Goal: Transaction & Acquisition: Purchase product/service

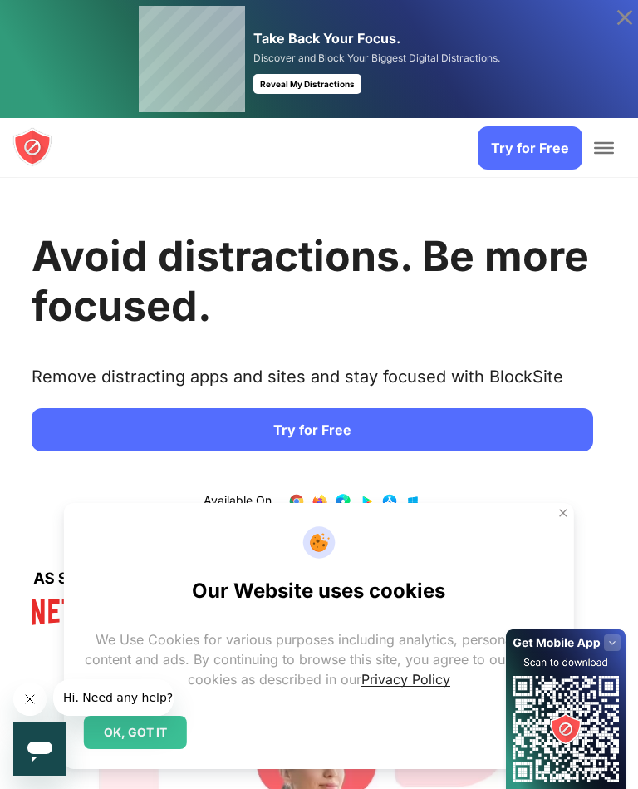
click at [596, 144] on span "Toggle Menu" at bounding box center [604, 143] width 20 height 2
click at [151, 746] on div "OK, GOT IT" at bounding box center [135, 732] width 103 height 33
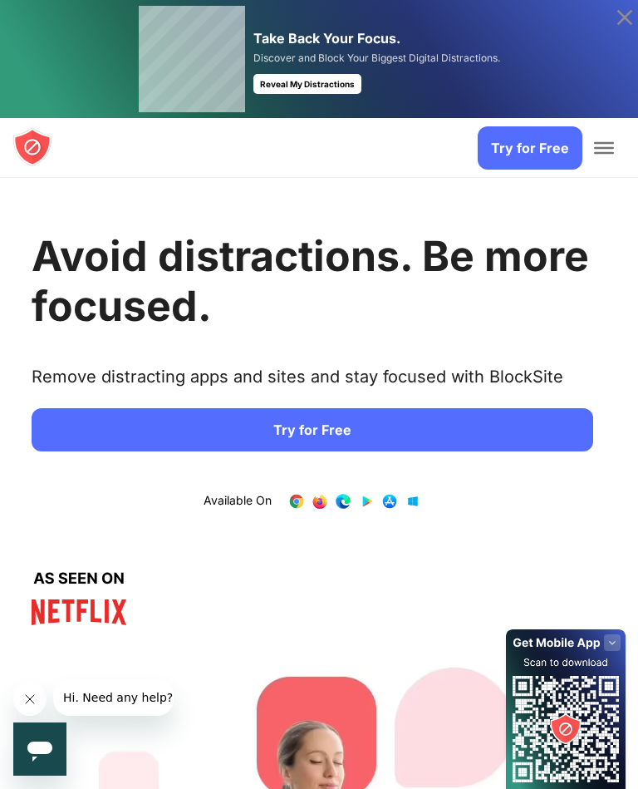
click at [604, 144] on span "Toggle Menu" at bounding box center [604, 143] width 20 height 2
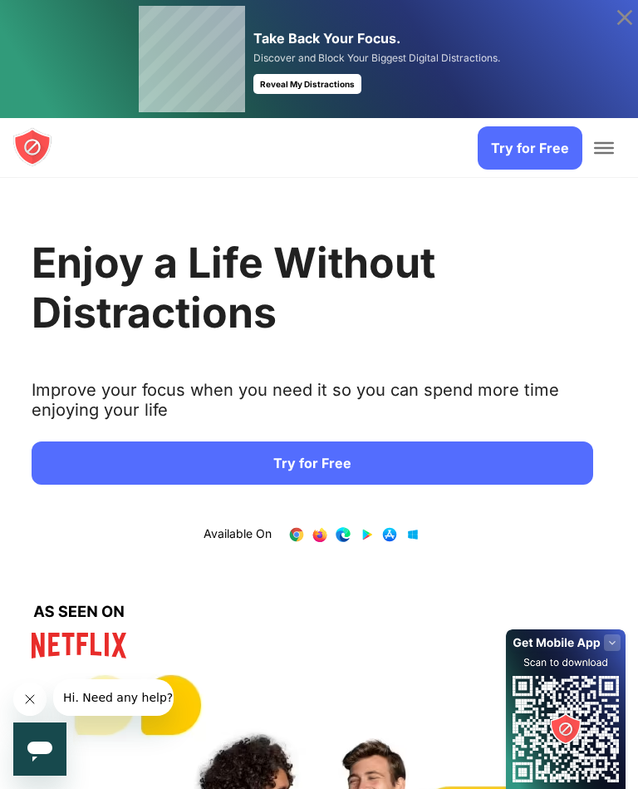
click at [613, 145] on span "Toggle Menu" at bounding box center [604, 148] width 20 height 12
click at [613, 143] on span "Toggle Menu" at bounding box center [604, 143] width 20 height 2
click at [612, 150] on span "Toggle Menu" at bounding box center [604, 148] width 20 height 12
click at [626, 147] on div "Try for Free Product Get more info Stay Focused Increase Productivity Manage Yo…" at bounding box center [319, 148] width 638 height 60
click at [613, 150] on span "Toggle Menu" at bounding box center [604, 148] width 20 height 12
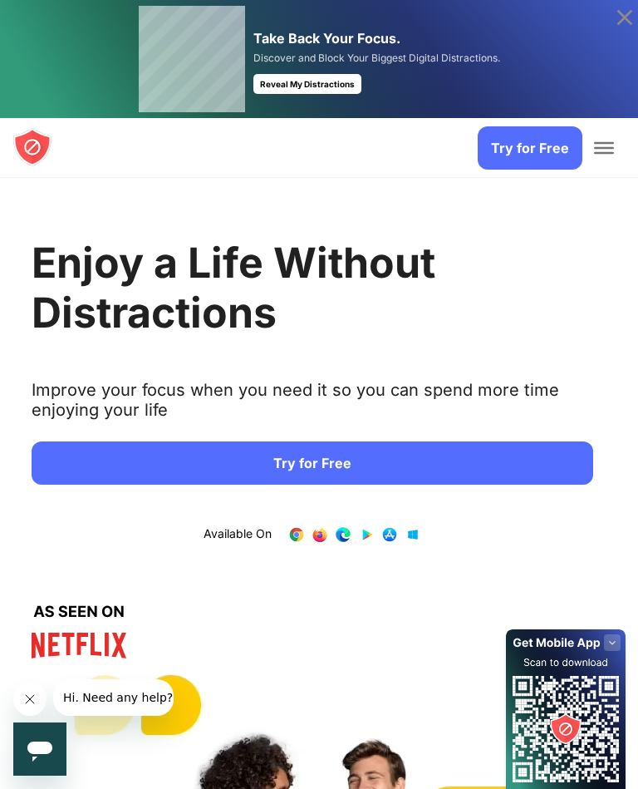
click at [615, 152] on div at bounding box center [604, 148] width 33 height 60
click at [625, 22] on icon at bounding box center [625, 17] width 27 height 27
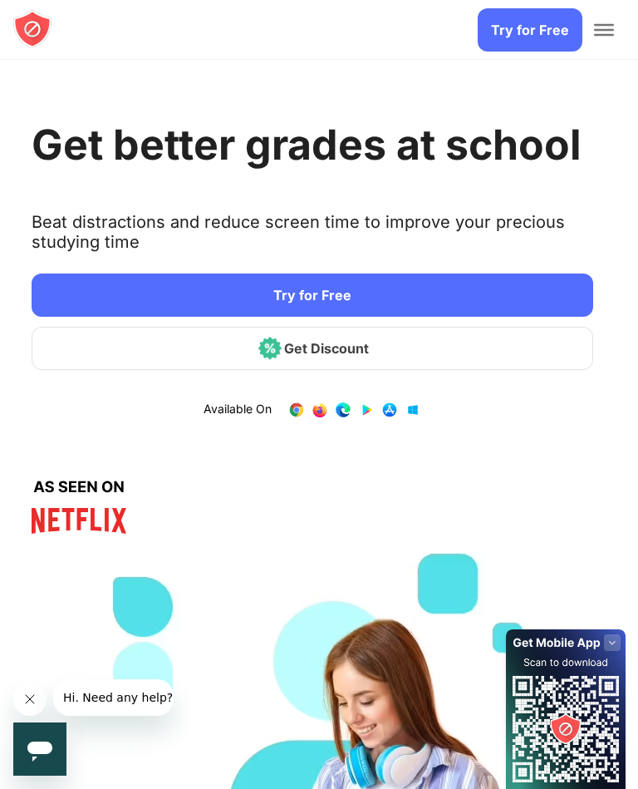
click at [605, 26] on span "Toggle Menu" at bounding box center [604, 25] width 20 height 2
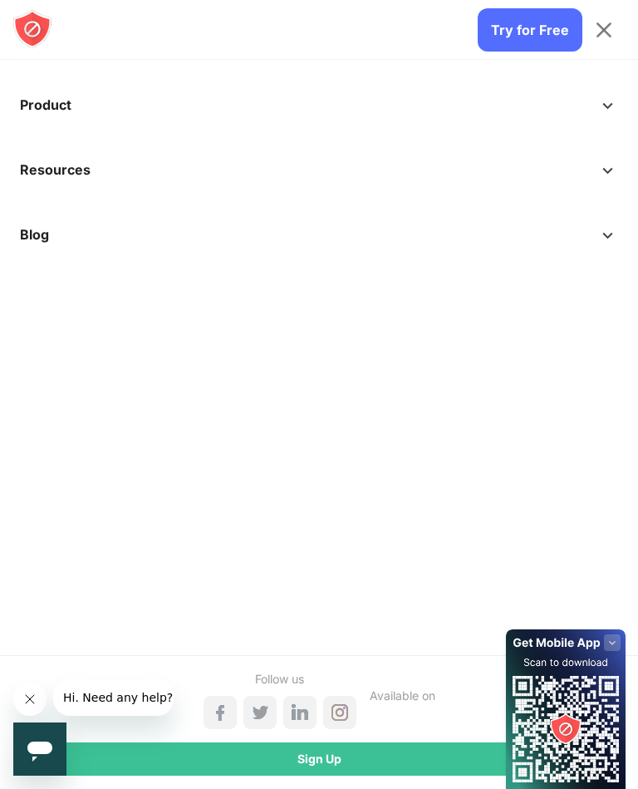
click at [601, 105] on span at bounding box center [608, 95] width 21 height 20
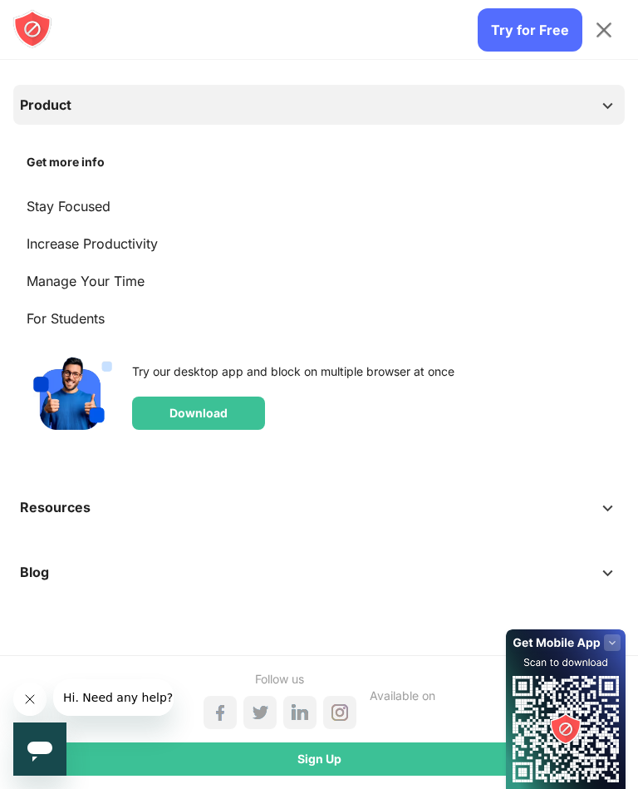
click at [604, 105] on span at bounding box center [608, 95] width 21 height 20
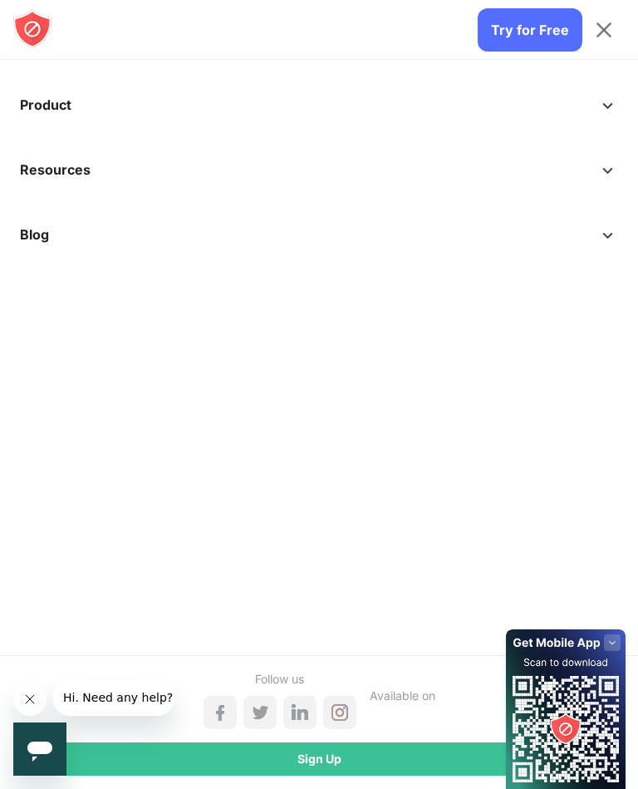
click at [352, 762] on div "Sign Up" at bounding box center [319, 758] width 612 height 33
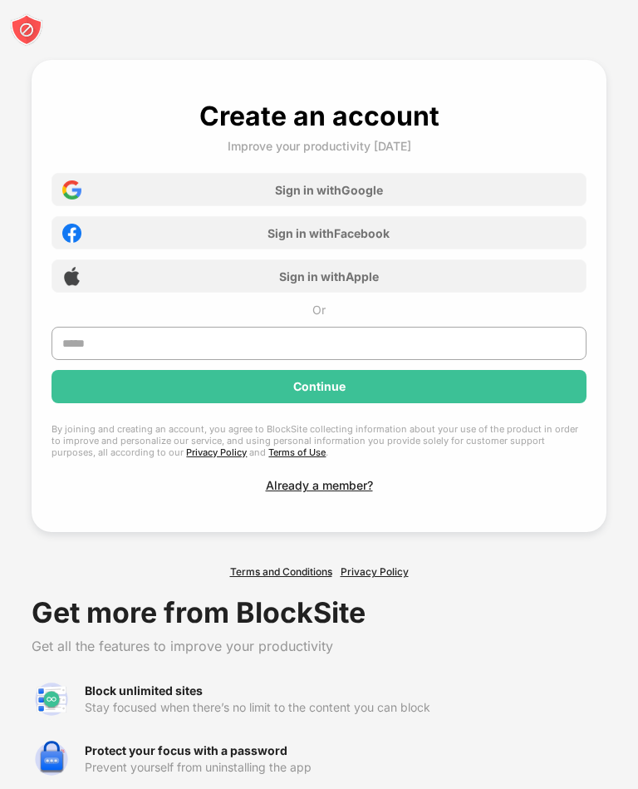
click at [357, 476] on div "Create an account Improve your productivity today Sign in with Google Sign in w…" at bounding box center [319, 296] width 534 height 392
click at [349, 492] on div "Already a member?" at bounding box center [319, 485] width 107 height 14
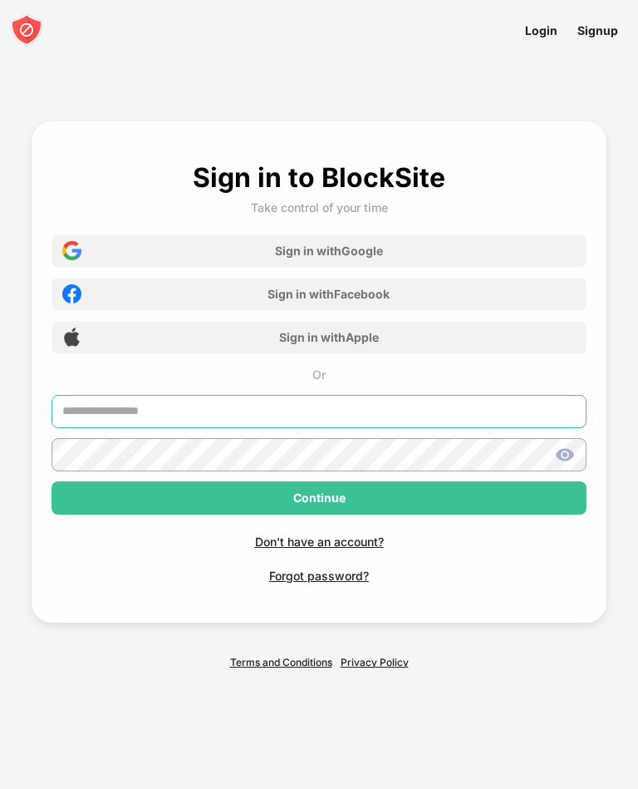
click at [252, 416] on input "text" at bounding box center [319, 411] width 534 height 33
click at [165, 428] on input "text" at bounding box center [319, 411] width 534 height 33
type input "**********"
click at [562, 465] on img at bounding box center [565, 455] width 20 height 20
click at [568, 465] on img at bounding box center [565, 455] width 20 height 20
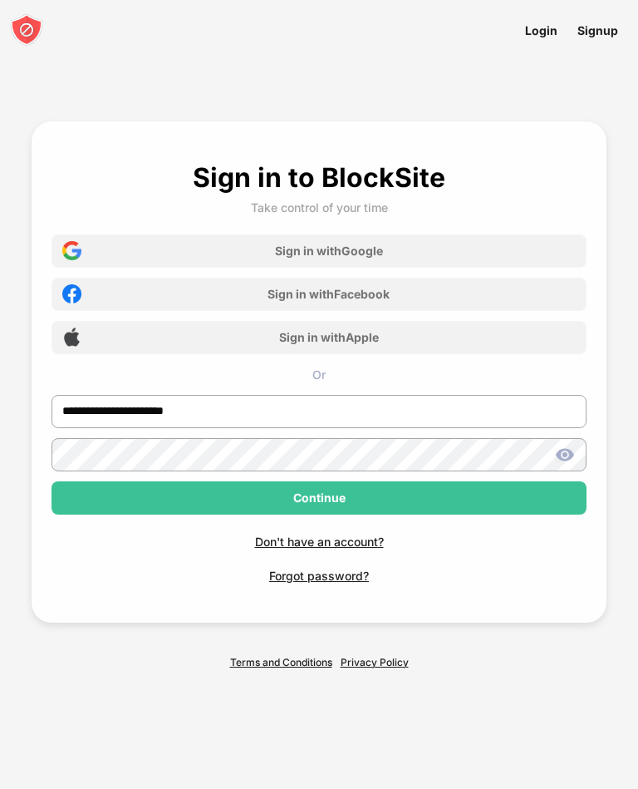
click at [563, 465] on img at bounding box center [565, 455] width 20 height 20
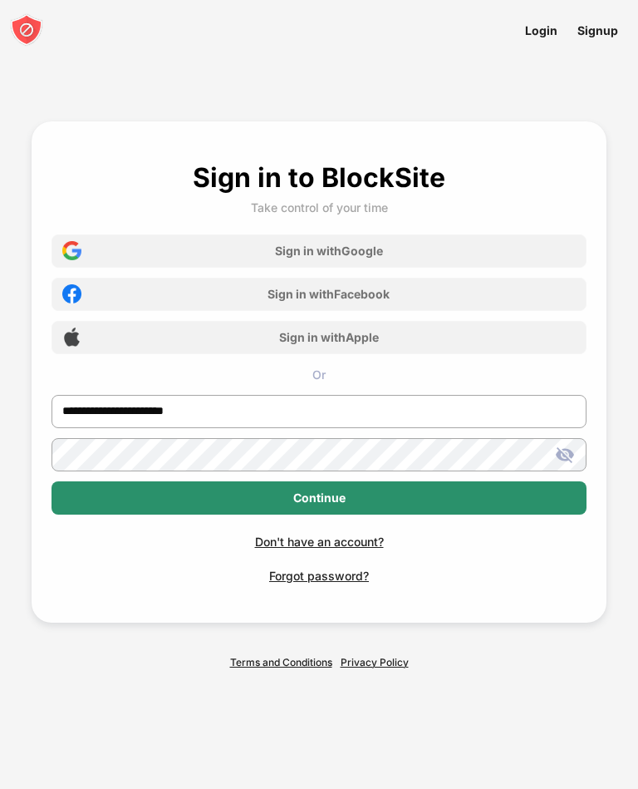
click at [420, 514] on div "Continue" at bounding box center [319, 497] width 534 height 33
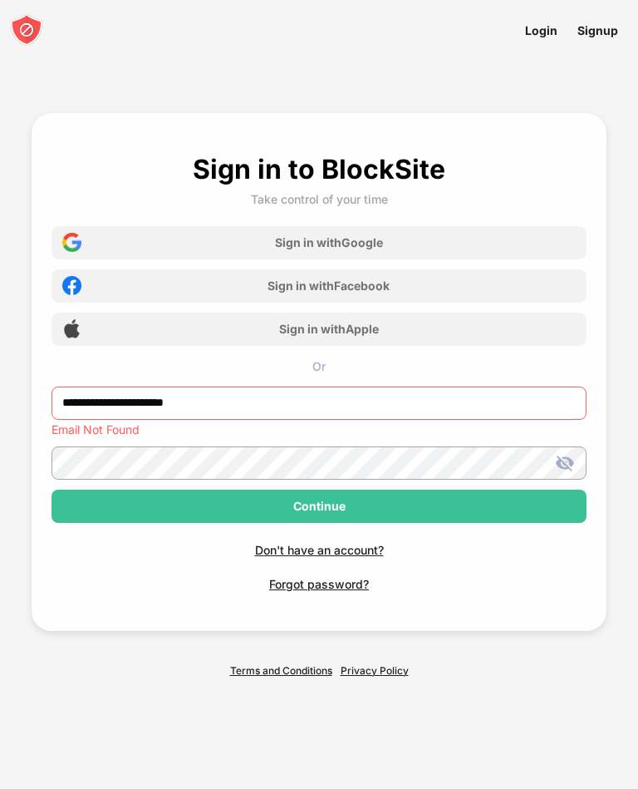
click at [125, 420] on input "**********" at bounding box center [319, 402] width 534 height 33
click at [52, 420] on input "**********" at bounding box center [319, 402] width 534 height 33
click at [215, 420] on input "**********" at bounding box center [319, 402] width 534 height 33
click at [59, 420] on input "**********" at bounding box center [319, 402] width 534 height 33
click at [246, 412] on input "**********" at bounding box center [319, 402] width 534 height 33
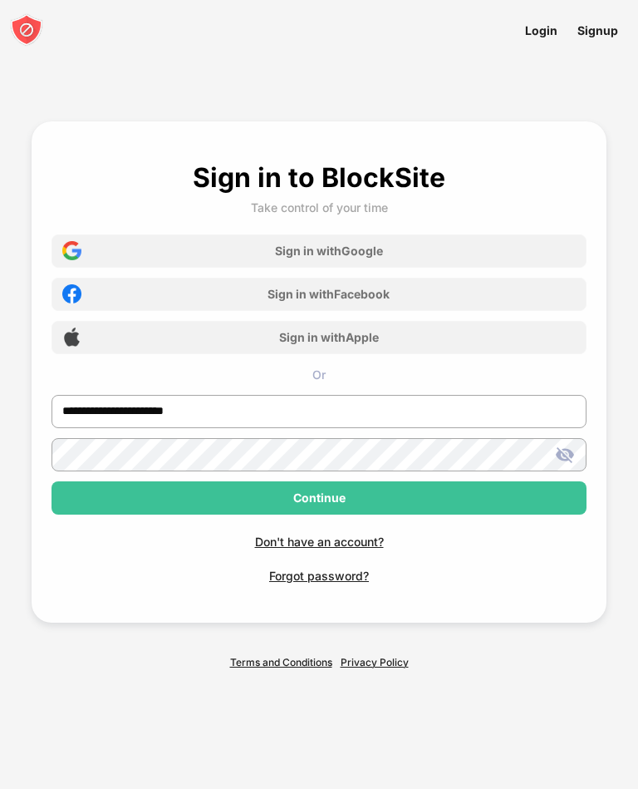
click at [163, 514] on div "Continue" at bounding box center [319, 497] width 534 height 33
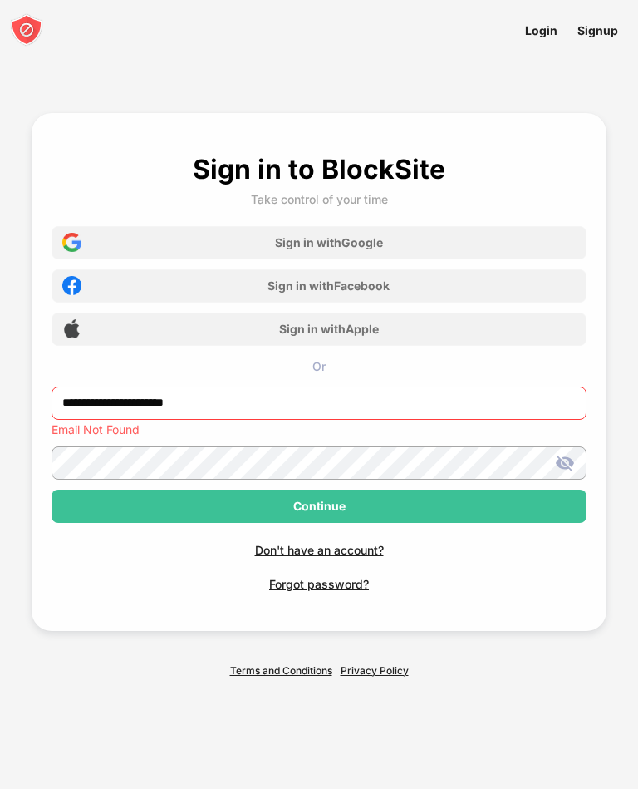
click at [542, 37] on link "Login" at bounding box center [541, 30] width 52 height 37
click at [540, 35] on link "Login" at bounding box center [541, 30] width 52 height 37
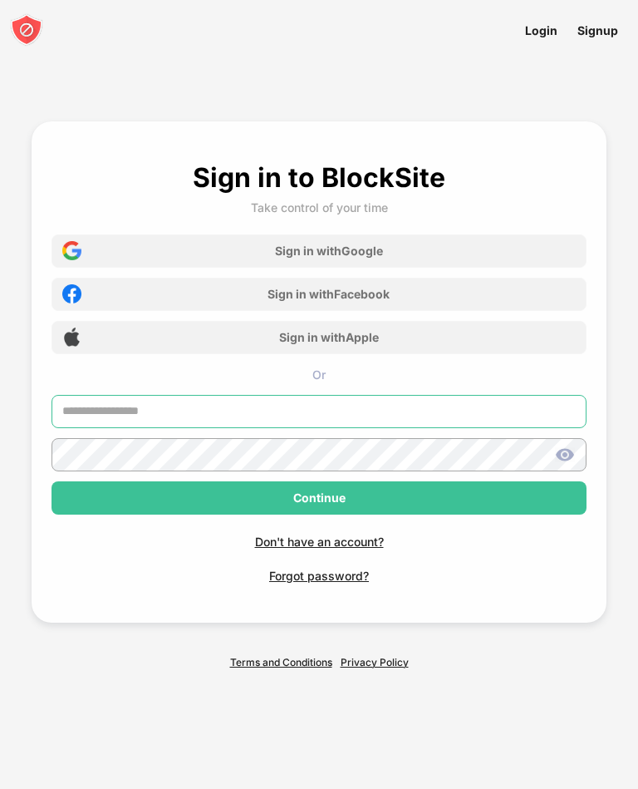
click at [218, 426] on input "text" at bounding box center [319, 411] width 534 height 33
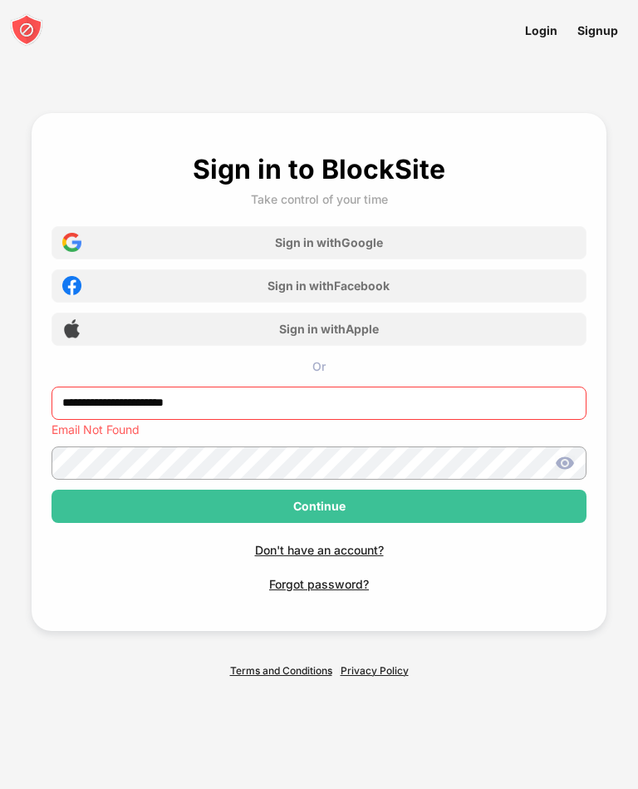
click at [563, 591] on div "Don't have an account? Forgot password?" at bounding box center [319, 557] width 534 height 68
click at [66, 420] on input "**********" at bounding box center [319, 402] width 534 height 33
click at [71, 420] on input "**********" at bounding box center [319, 402] width 534 height 33
click at [79, 419] on input "**********" at bounding box center [319, 402] width 534 height 33
click at [557, 613] on div "**********" at bounding box center [319, 372] width 574 height 518
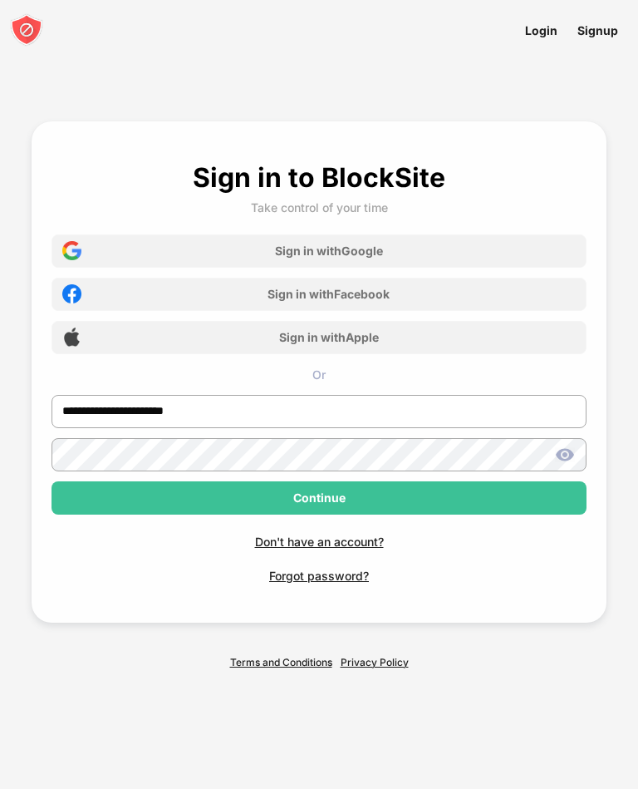
click at [569, 465] on img at bounding box center [565, 455] width 20 height 20
click at [393, 514] on div "Continue" at bounding box center [319, 497] width 534 height 33
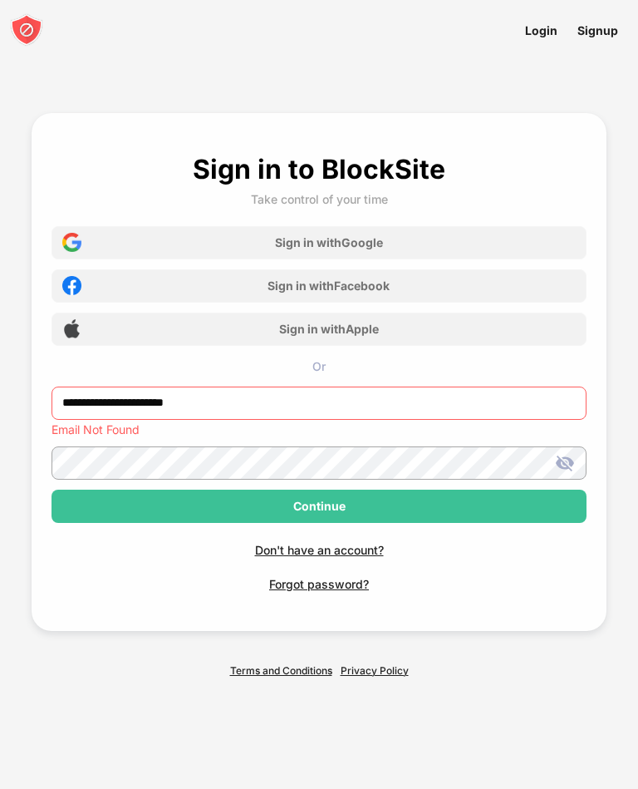
click at [377, 415] on input "**********" at bounding box center [319, 402] width 534 height 33
type input "***"
type input "**********"
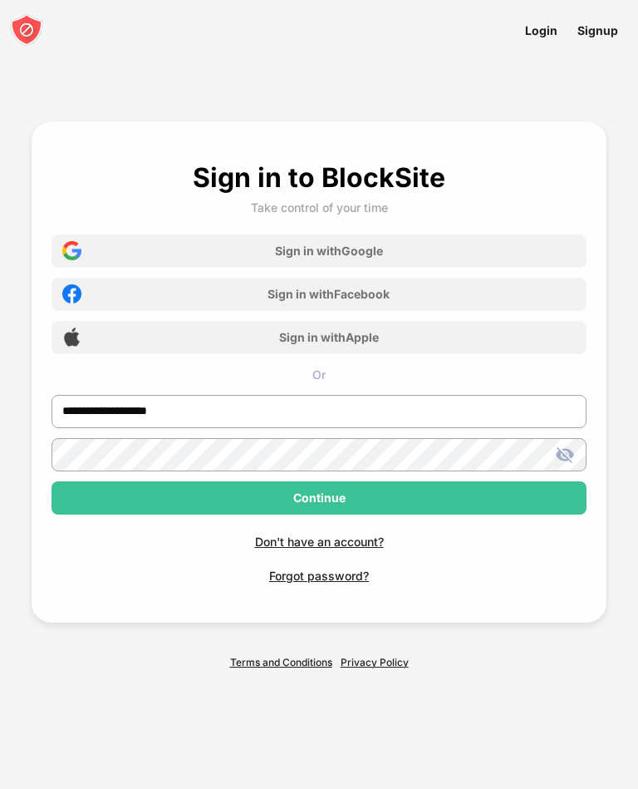
click at [566, 583] on div "Don't have an account? Forgot password?" at bounding box center [319, 548] width 534 height 68
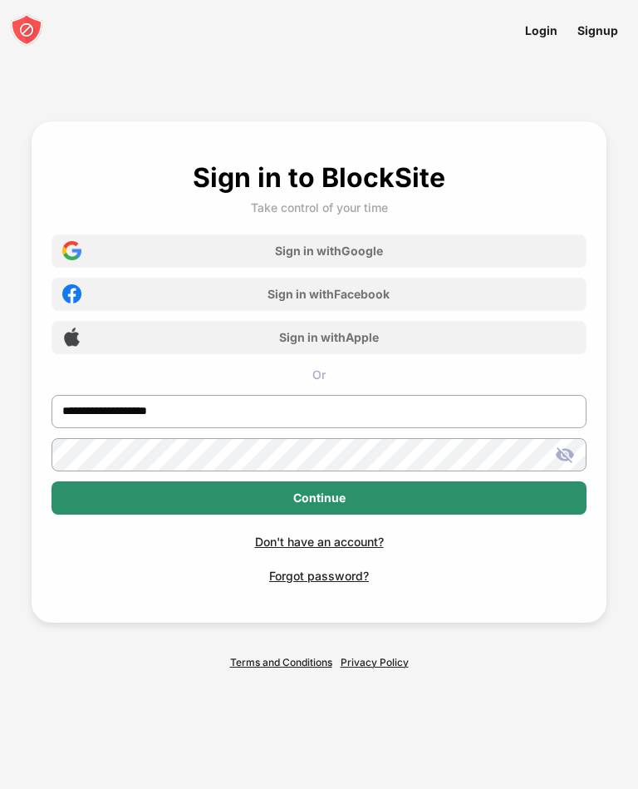
click at [490, 509] on div "Continue" at bounding box center [319, 497] width 534 height 33
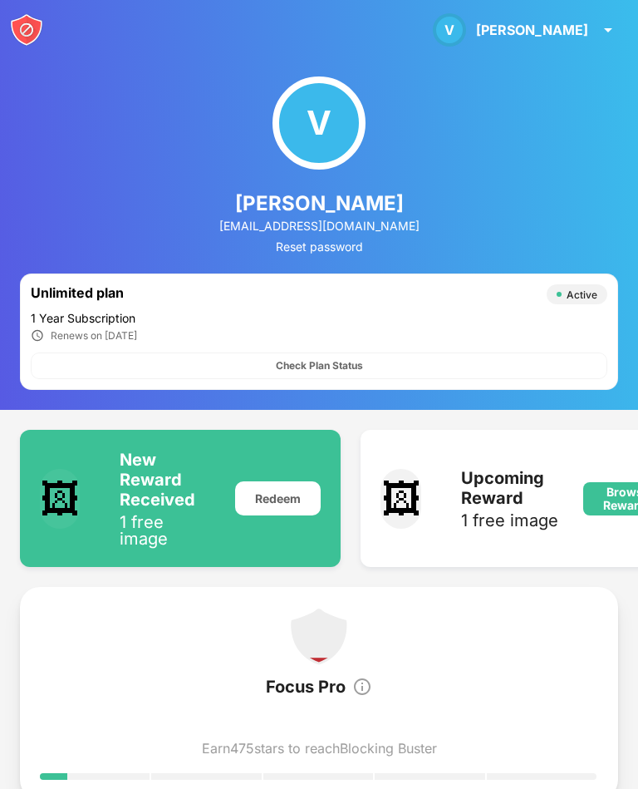
click at [466, 26] on div "V" at bounding box center [449, 29] width 33 height 33
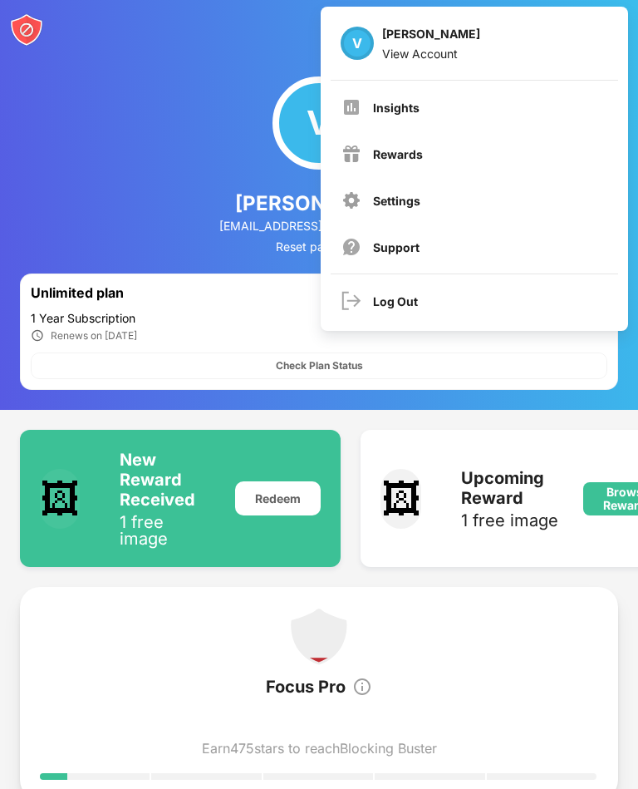
click at [442, 205] on div "Settings" at bounding box center [475, 200] width 287 height 40
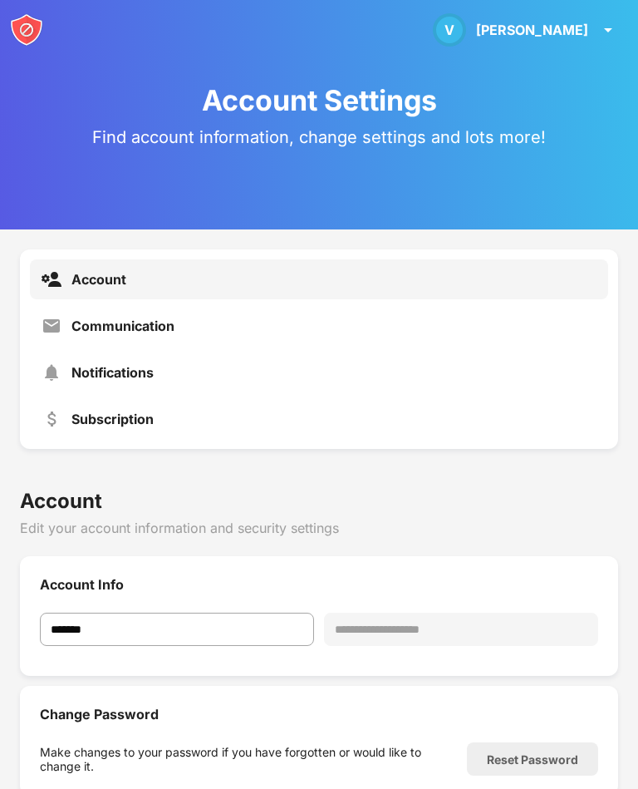
click at [39, 42] on img at bounding box center [26, 29] width 33 height 33
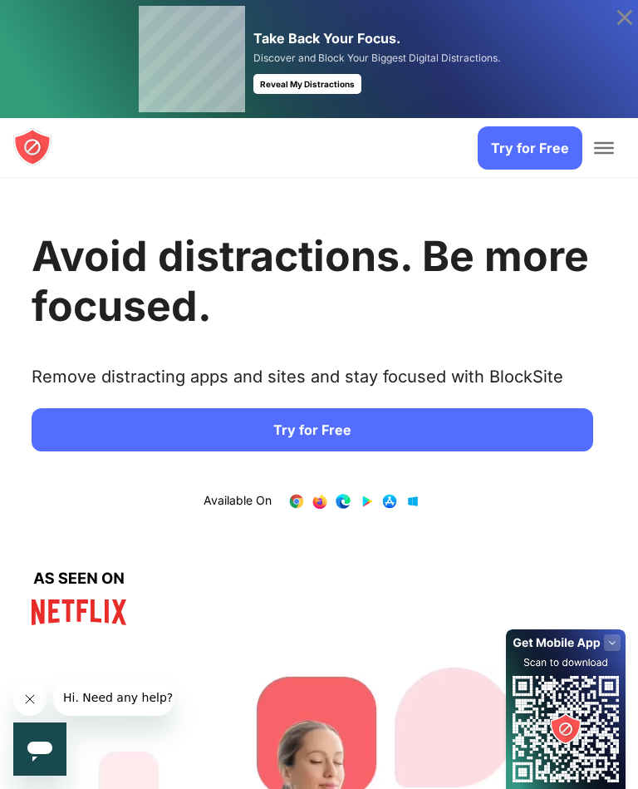
click at [603, 150] on span "Toggle Menu" at bounding box center [604, 148] width 20 height 12
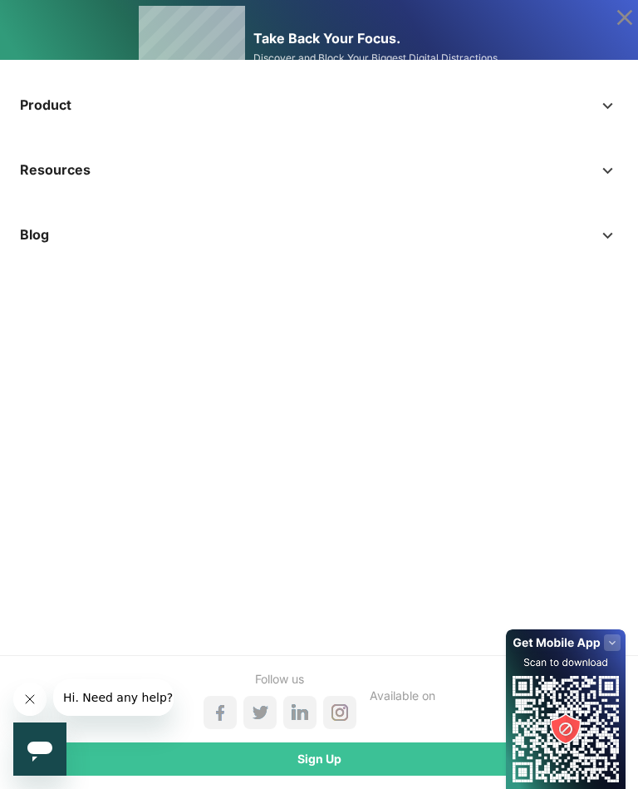
click at [617, 21] on icon at bounding box center [625, 17] width 27 height 27
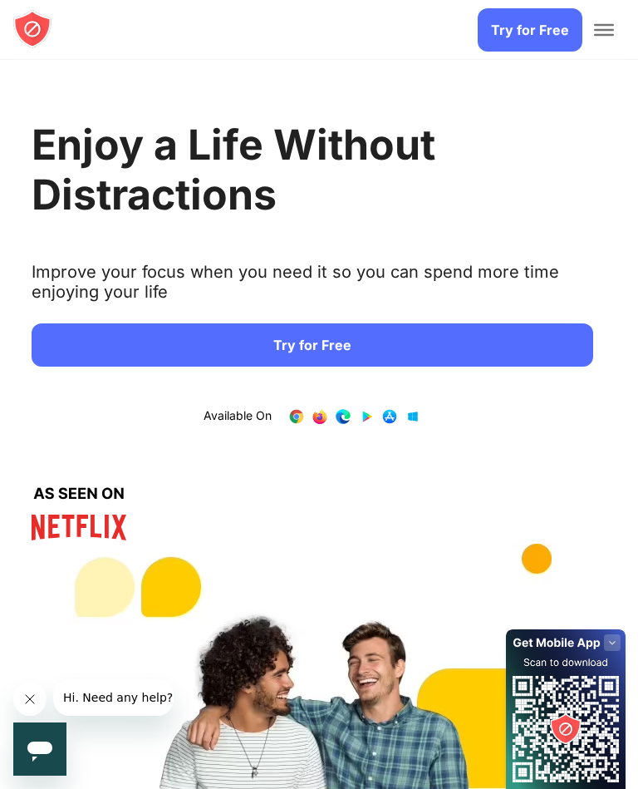
click at [613, 33] on span "Toggle Menu" at bounding box center [604, 30] width 20 height 12
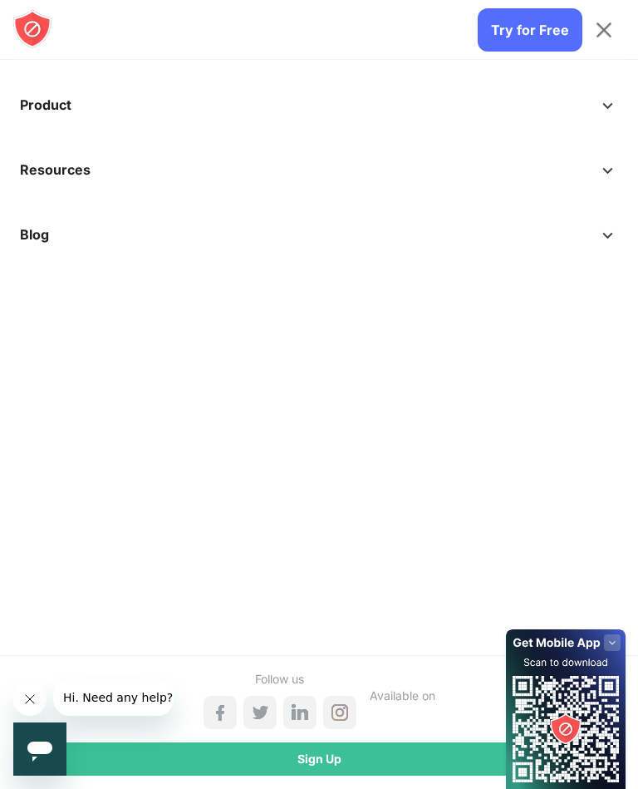
click at [23, 696] on icon "Close message from company" at bounding box center [29, 698] width 13 height 13
click at [603, 32] on span "Toggle Menu" at bounding box center [604, 30] width 20 height 12
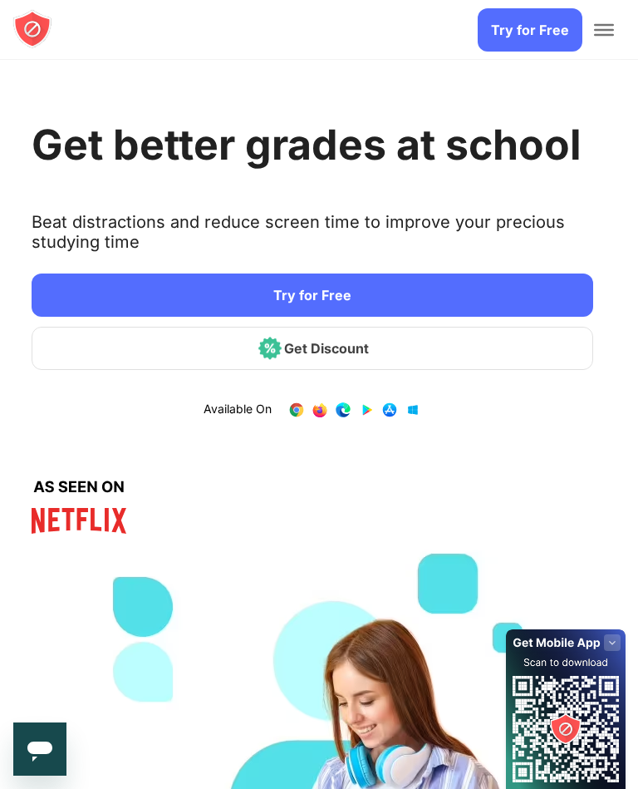
click at [516, 41] on link "Try for Free" at bounding box center [530, 29] width 105 height 43
click at [604, 26] on span "Toggle Menu" at bounding box center [604, 25] width 20 height 2
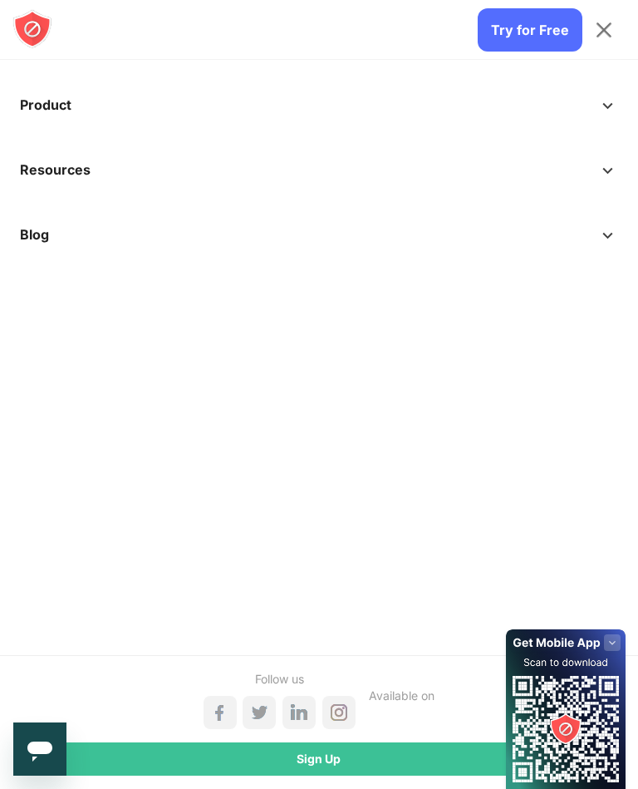
click at [603, 34] on span "Toggle Menu" at bounding box center [604, 30] width 20 height 12
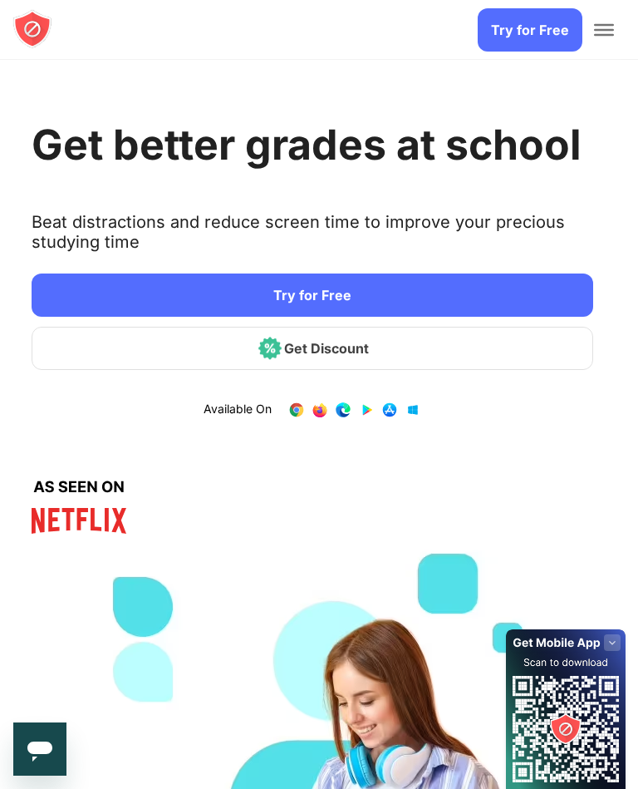
click at [342, 417] on link "3 / 4" at bounding box center [343, 409] width 17 height 17
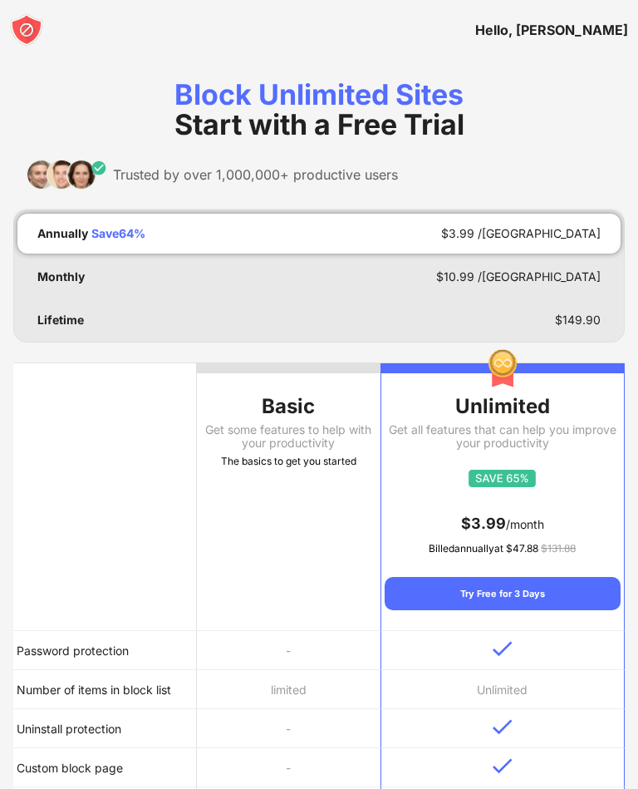
click at [558, 18] on div "Hello, [PERSON_NAME]" at bounding box center [319, 30] width 638 height 60
click at [555, 45] on div "Hello, [PERSON_NAME]" at bounding box center [319, 30] width 638 height 60
click at [578, 35] on div "Hello, [PERSON_NAME]" at bounding box center [551, 30] width 153 height 17
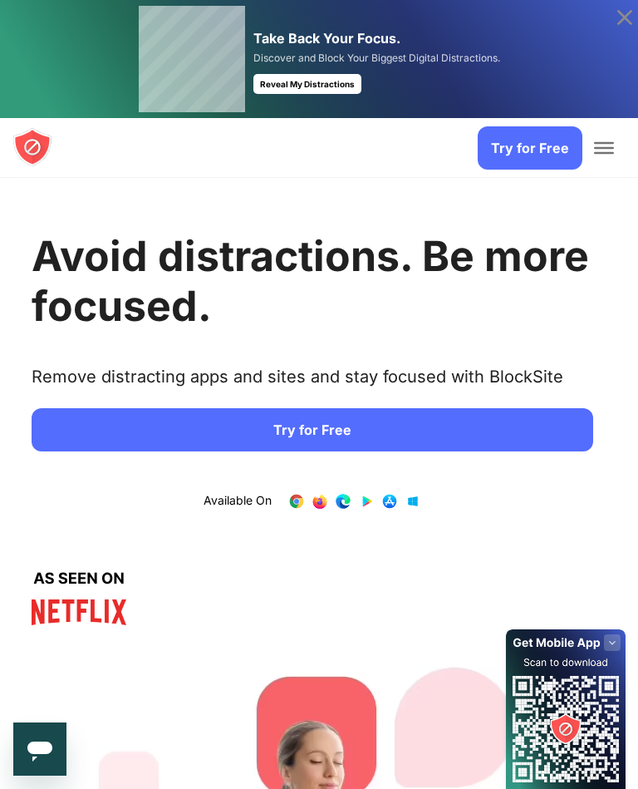
click at [603, 144] on span "Toggle Menu" at bounding box center [604, 143] width 20 height 2
click at [607, 144] on span "Toggle Menu" at bounding box center [604, 143] width 20 height 2
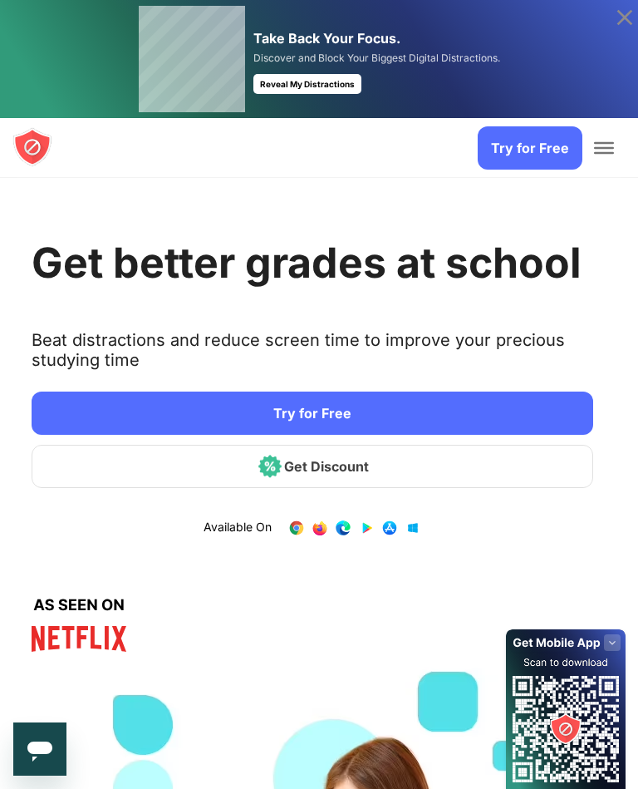
click at [601, 166] on div at bounding box center [604, 148] width 33 height 60
click at [608, 144] on span "Toggle Menu" at bounding box center [604, 143] width 20 height 2
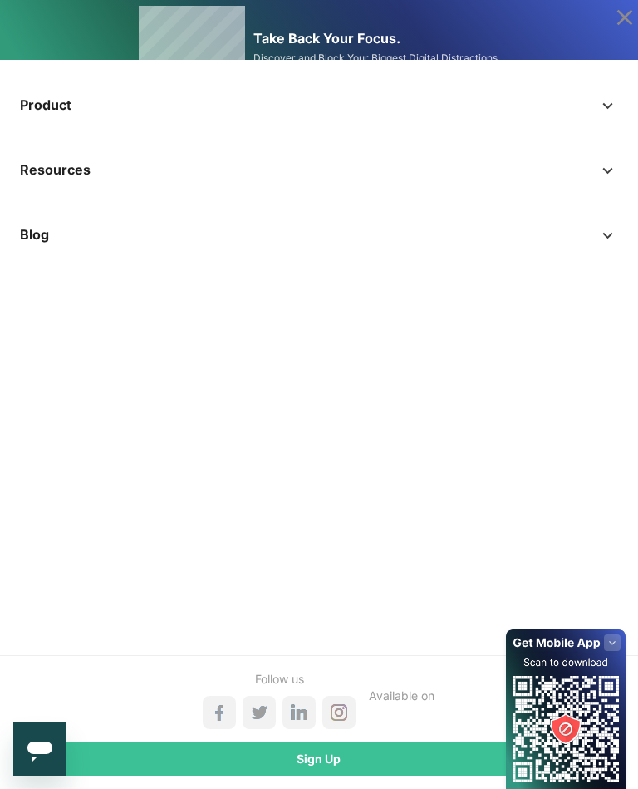
click at [597, 124] on link "Product" at bounding box center [319, 105] width 612 height 40
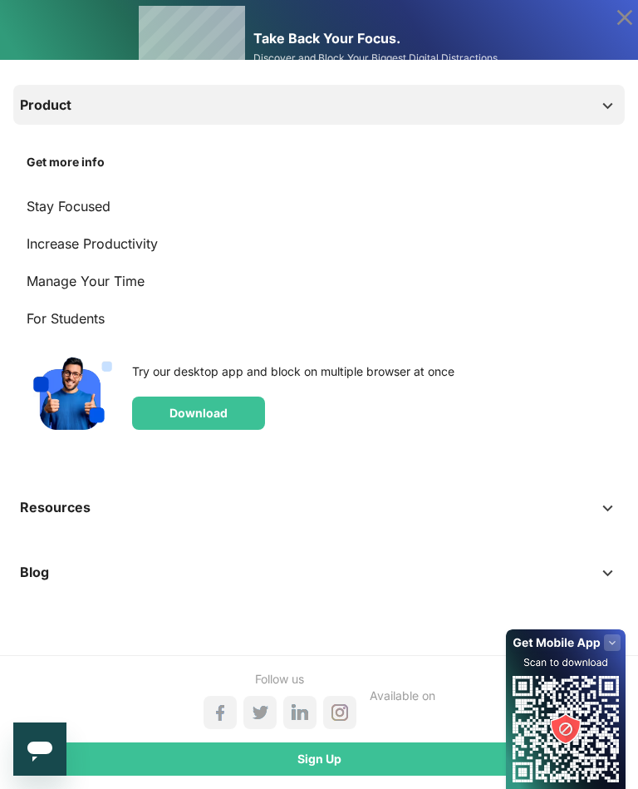
click at [223, 426] on div "Download" at bounding box center [198, 412] width 133 height 33
click at [621, 27] on icon at bounding box center [625, 17] width 27 height 27
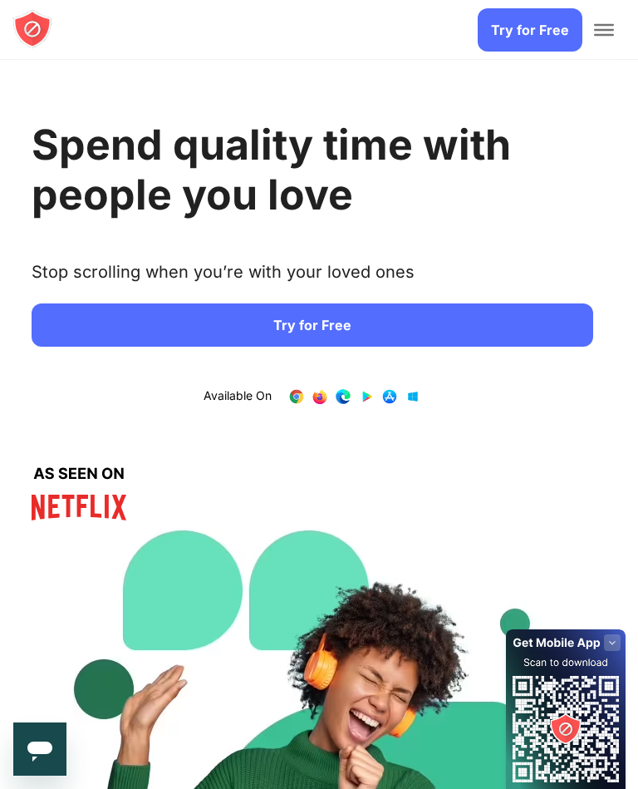
click at [604, 26] on span "Toggle Menu" at bounding box center [604, 25] width 20 height 2
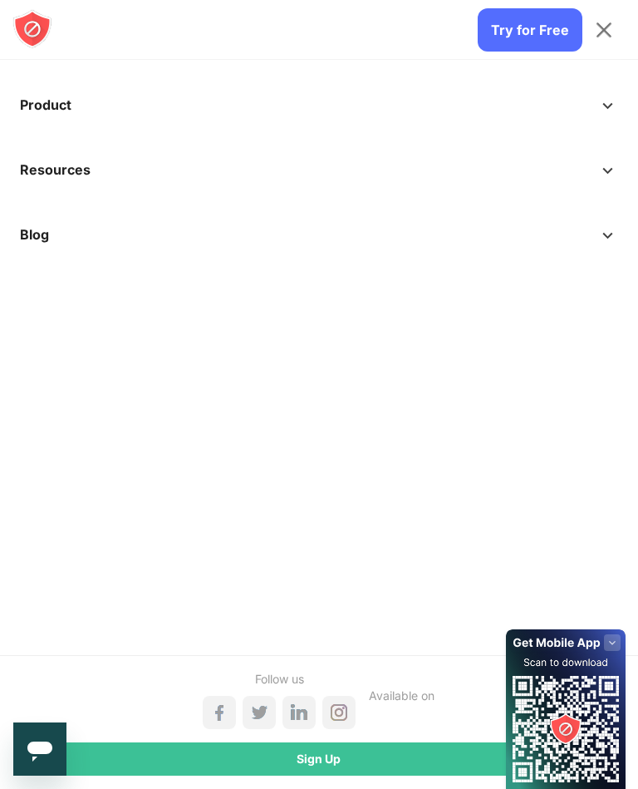
click at [601, 34] on span "Toggle Menu" at bounding box center [605, 30] width 16 height 16
